Goal: Information Seeking & Learning: Learn about a topic

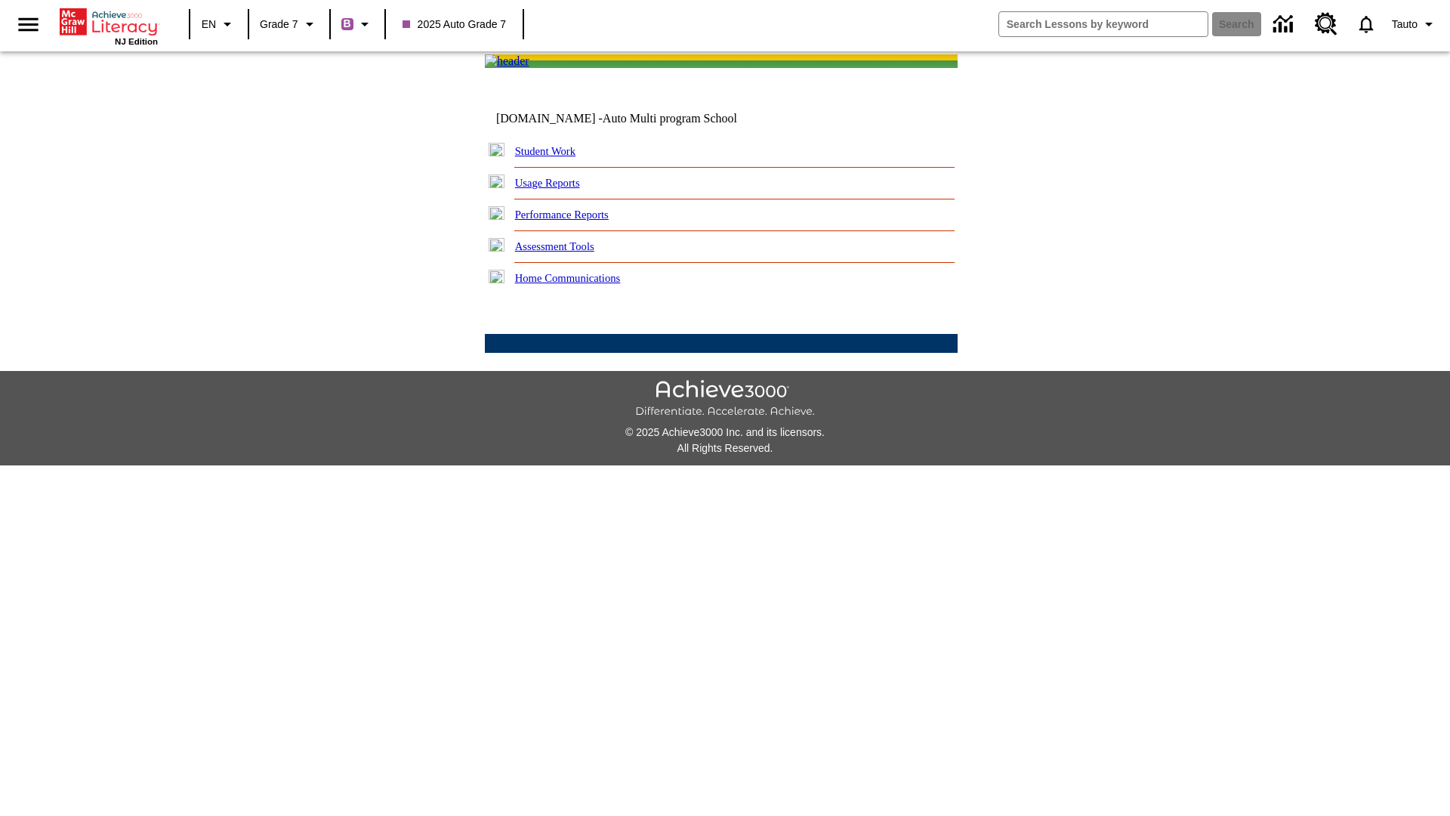
click at [578, 221] on link "Performance Reports" at bounding box center [562, 214] width 94 height 12
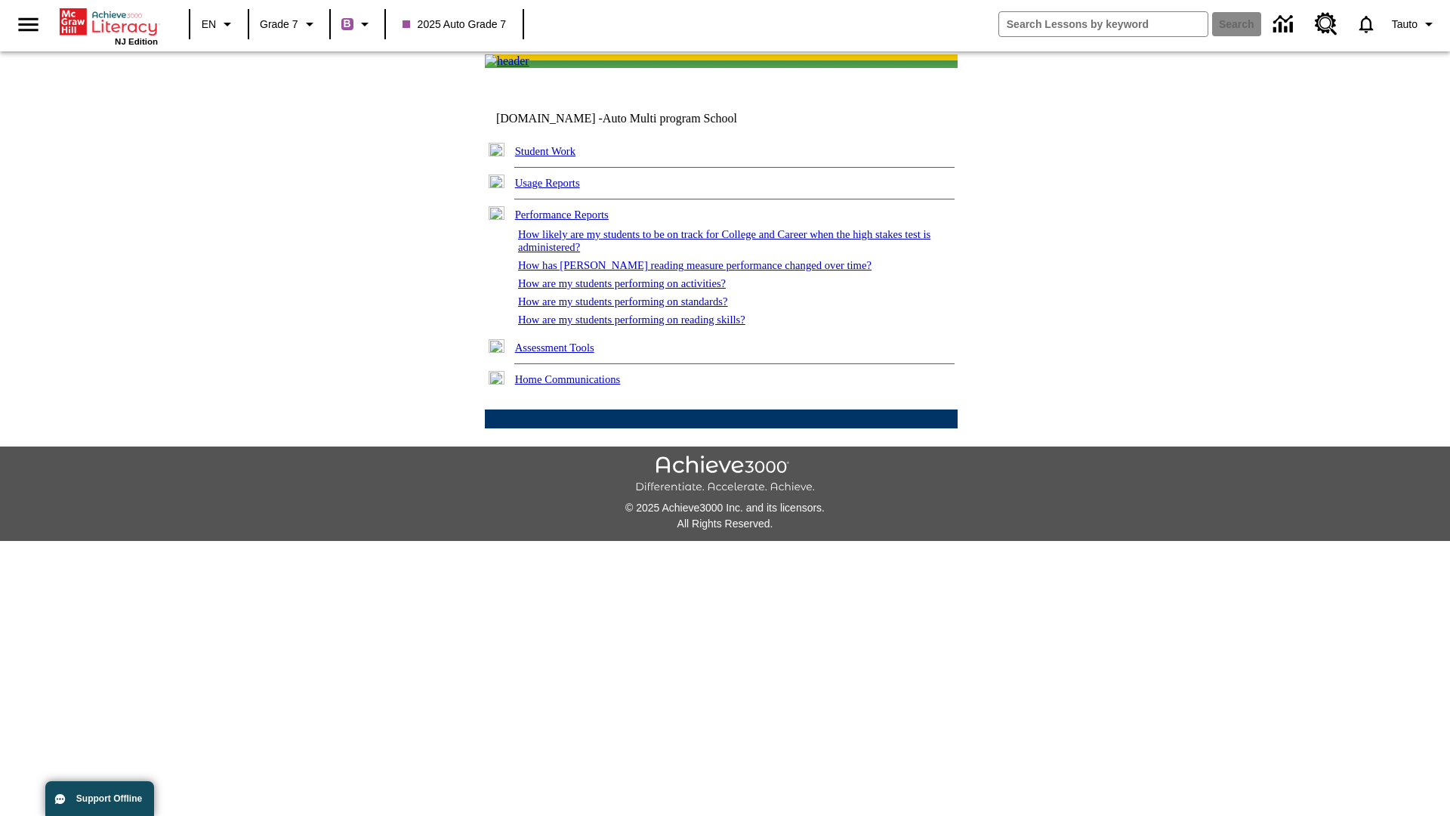
click at [686, 271] on link "How has [PERSON_NAME] reading measure performance changed over time?" at bounding box center [694, 265] width 353 height 12
